Goal: Information Seeking & Learning: Learn about a topic

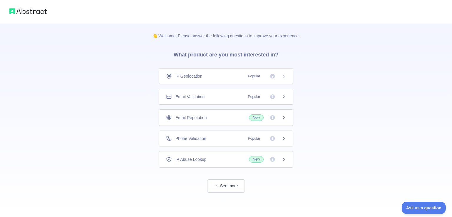
click at [231, 136] on div "Phone Validation Popular" at bounding box center [226, 139] width 120 height 6
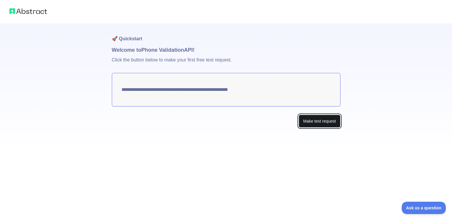
click at [307, 119] on button "Make test request" at bounding box center [319, 121] width 41 height 13
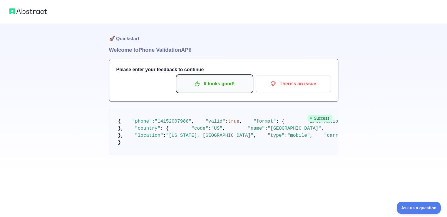
click at [242, 89] on button "It looks good!" at bounding box center [214, 84] width 75 height 16
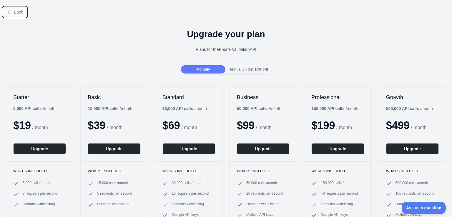
click at [18, 12] on span "Back" at bounding box center [18, 12] width 9 height 5
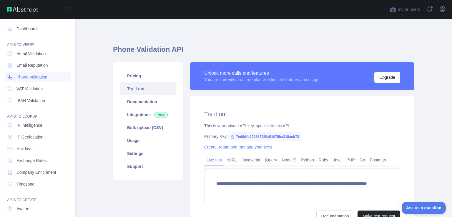
click at [12, 79] on icon at bounding box center [10, 77] width 6 height 6
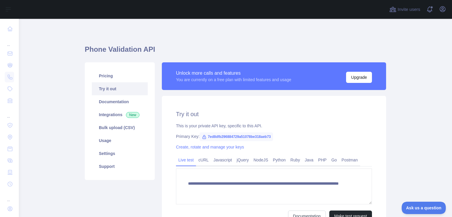
click at [221, 137] on span "7ed8dfb296884729a51078be318aeb73" at bounding box center [236, 136] width 74 height 9
copy span "7ed8dfb296884729a51078be318aeb73"
click at [111, 75] on link "Pricing" at bounding box center [120, 75] width 56 height 13
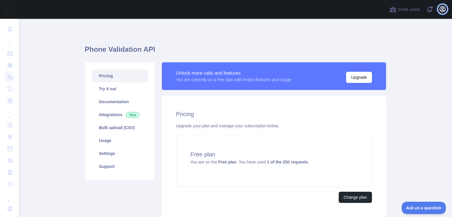
click at [444, 9] on icon "button" at bounding box center [442, 9] width 7 height 7
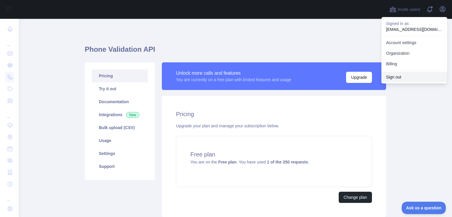
click at [402, 76] on button "Sign out" at bounding box center [414, 77] width 66 height 11
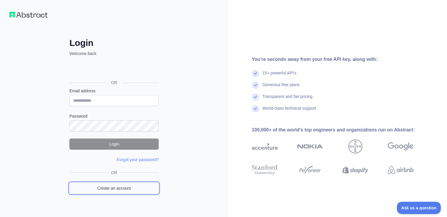
click at [115, 187] on link "Create an account" at bounding box center [113, 188] width 89 height 11
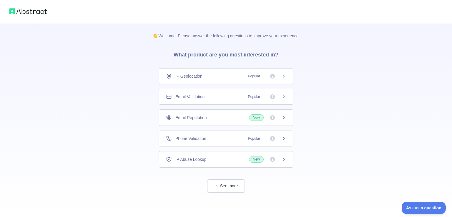
click at [221, 136] on div "Phone Validation Popular" at bounding box center [226, 139] width 120 height 6
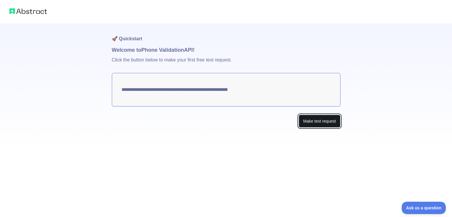
click at [306, 121] on button "Make test request" at bounding box center [319, 121] width 41 height 13
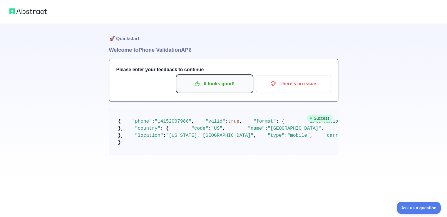
click at [204, 89] on button "It looks good!" at bounding box center [214, 84] width 75 height 16
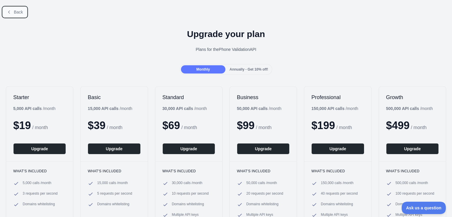
click at [21, 17] on button "Back" at bounding box center [15, 12] width 24 height 10
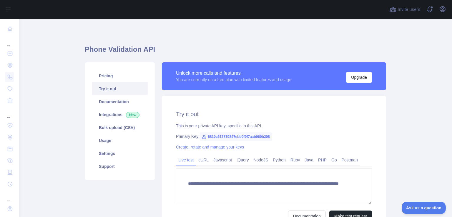
click at [21, 15] on div "Invite users View notifications Open user menu" at bounding box center [235, 9] width 433 height 19
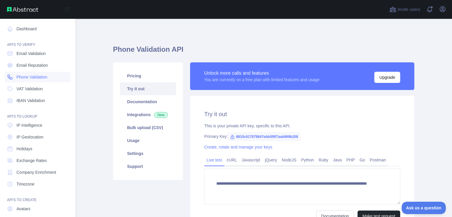
click at [14, 78] on link "Phone Validation" at bounding box center [38, 77] width 66 height 11
click at [18, 76] on span "Phone Validation" at bounding box center [31, 77] width 31 height 6
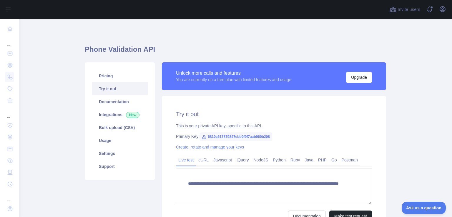
click at [226, 135] on span "6810c617879847ebb0f9f7aab969b208" at bounding box center [235, 136] width 73 height 9
copy span "6810c617879847ebb0f9f7aab969b208"
